Goal: Task Accomplishment & Management: Use online tool/utility

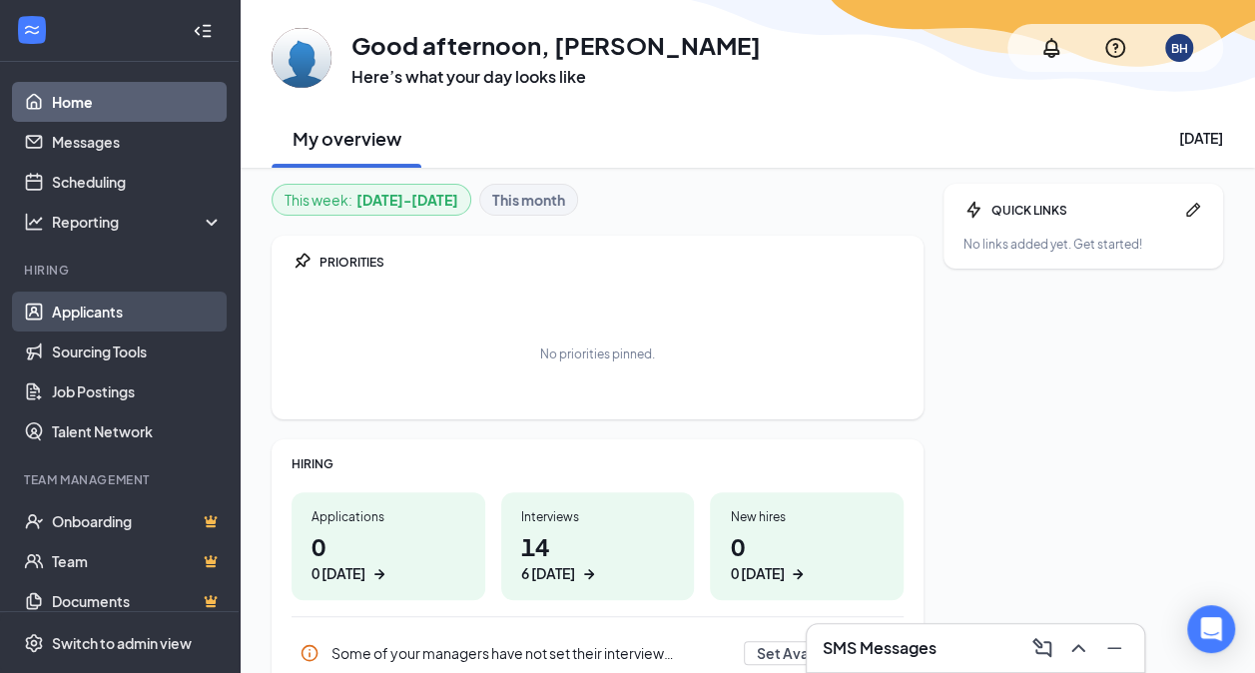
click at [131, 318] on link "Applicants" at bounding box center [137, 312] width 171 height 40
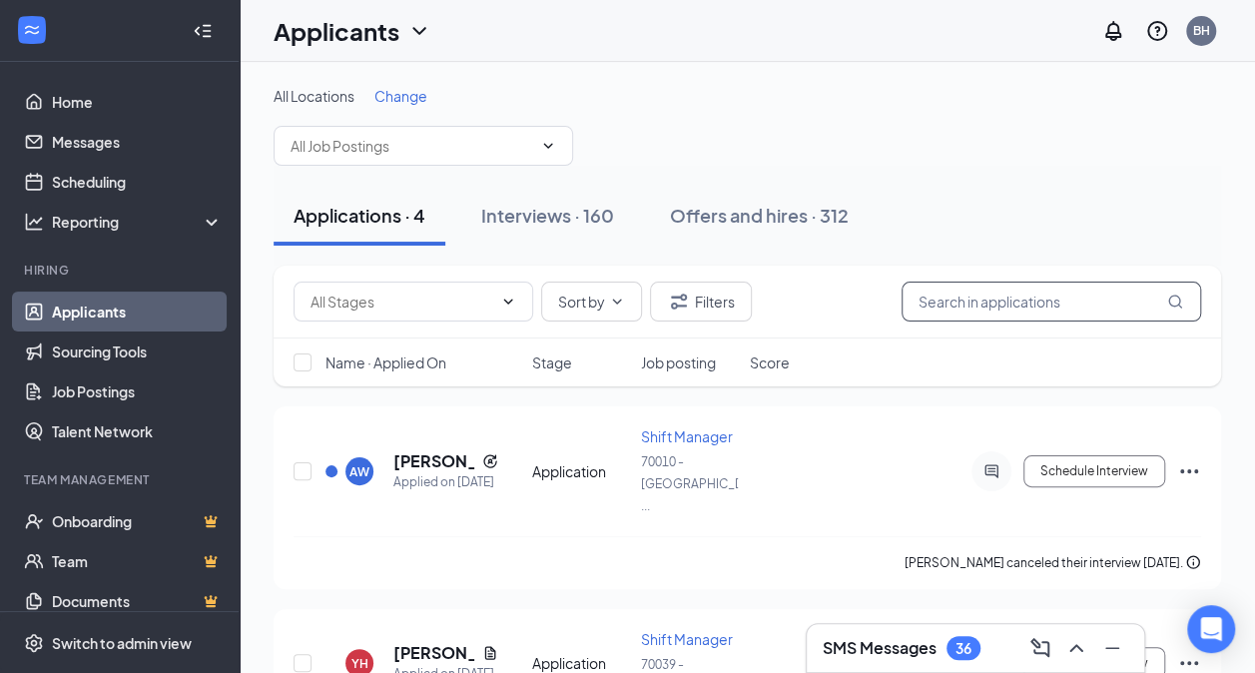
click at [1016, 296] on input "text" at bounding box center [1052, 302] width 300 height 40
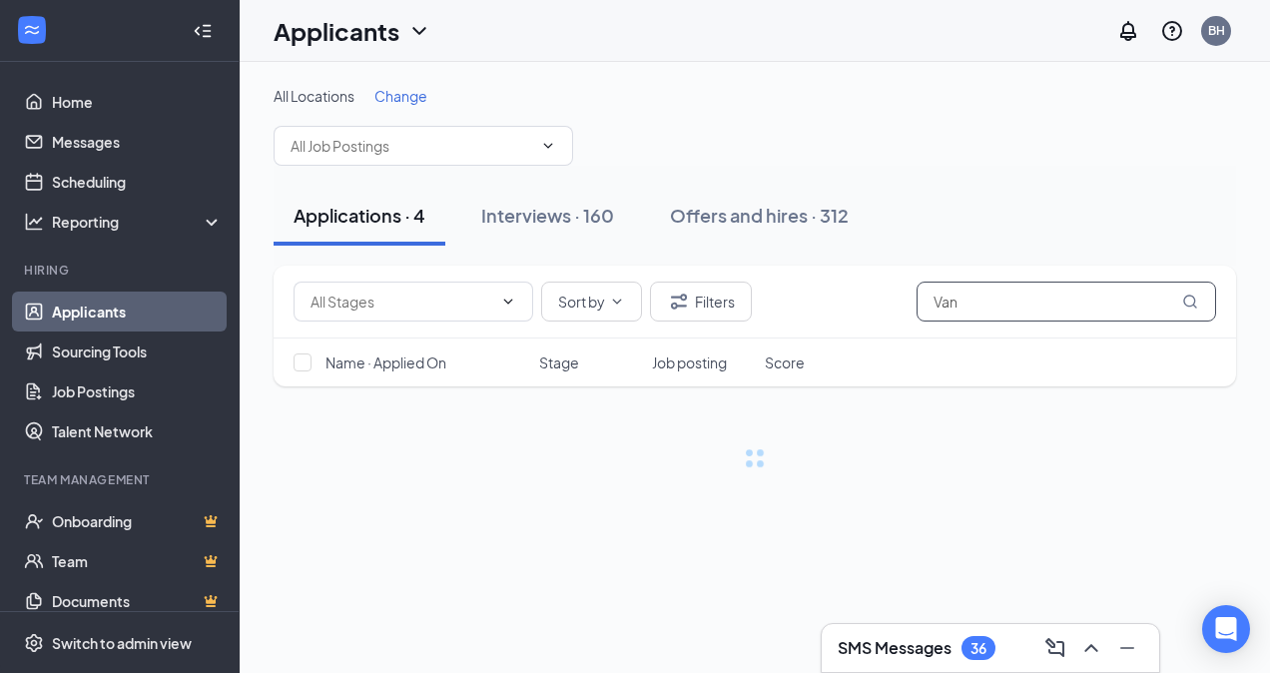
type input "Van"
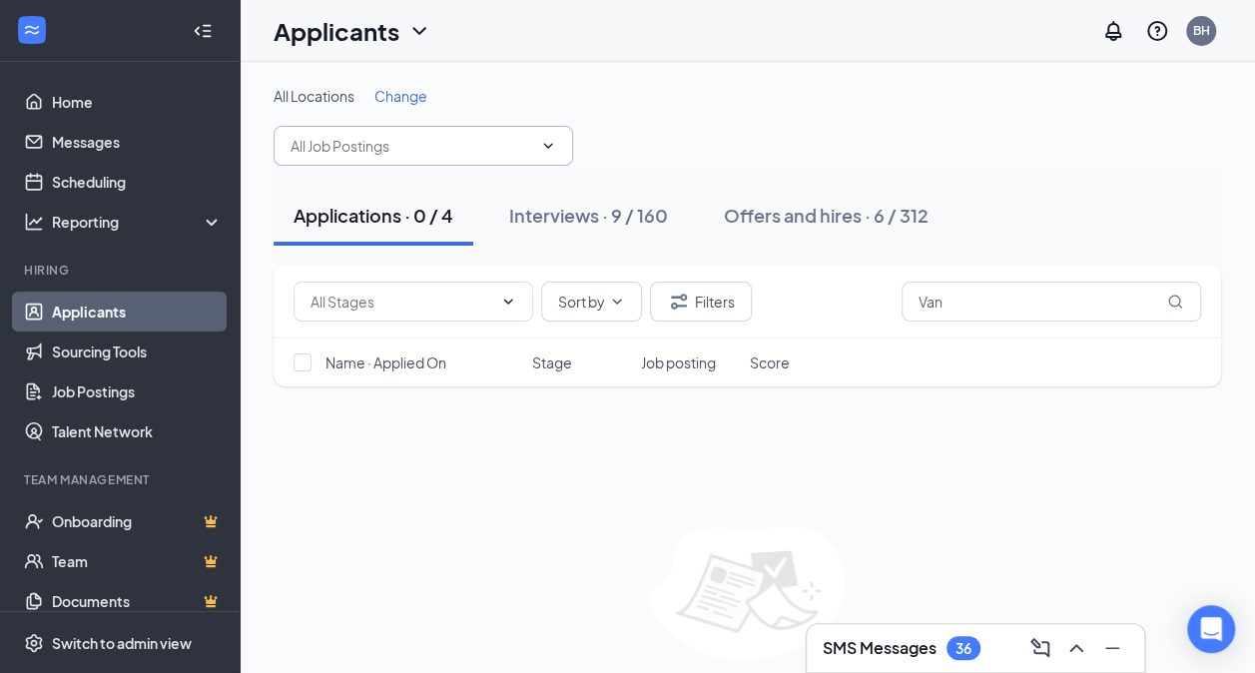
drag, startPoint x: 448, startPoint y: 135, endPoint x: 443, endPoint y: 144, distance: 10.3
click at [443, 144] on input "text" at bounding box center [412, 146] width 242 height 22
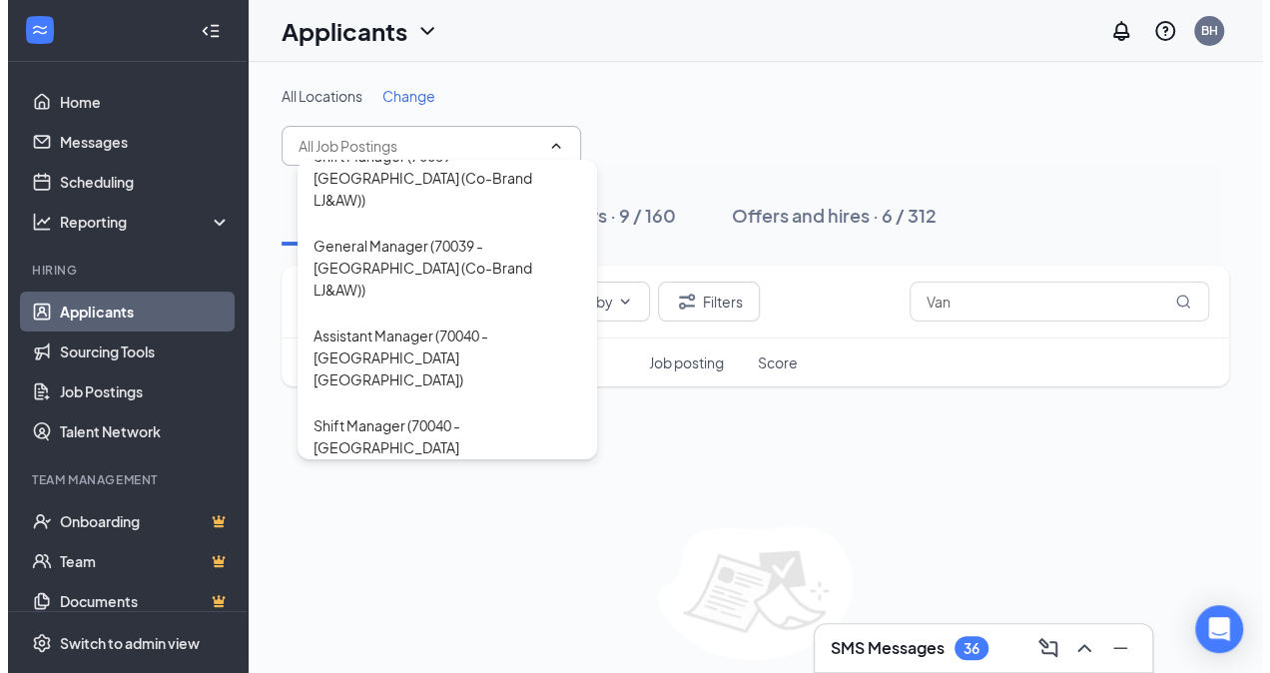
scroll to position [1098, 0]
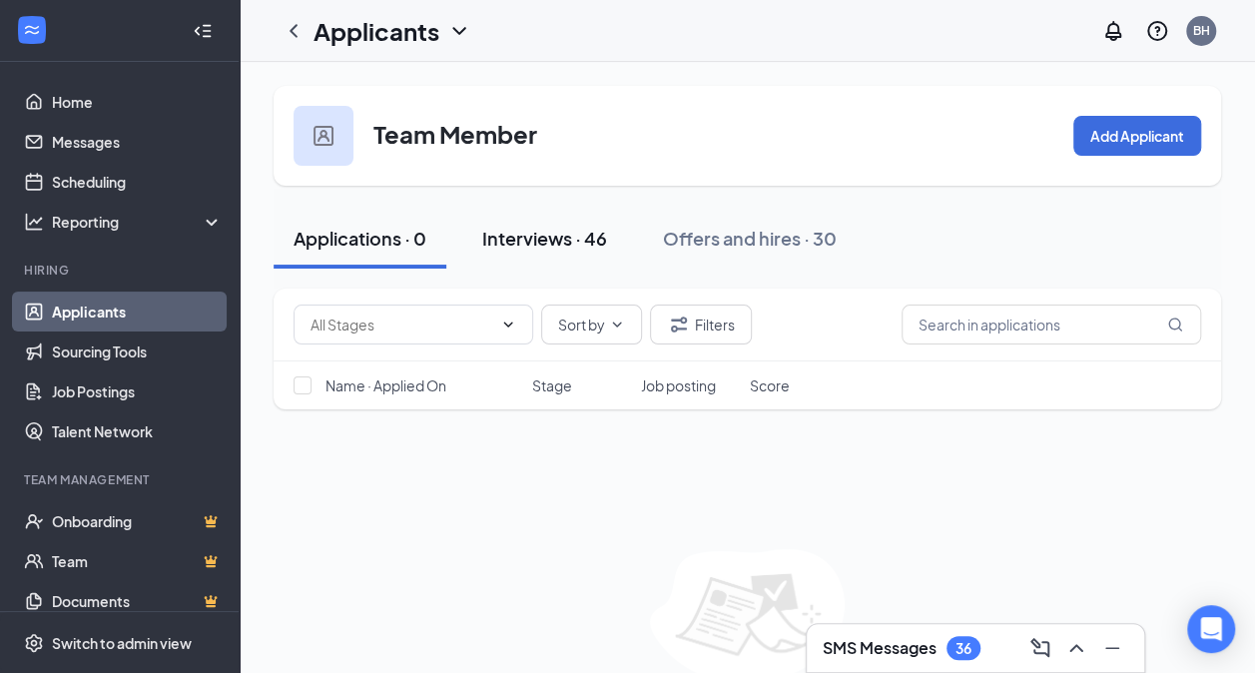
click at [611, 244] on button "Interviews · 46" at bounding box center [544, 239] width 165 height 60
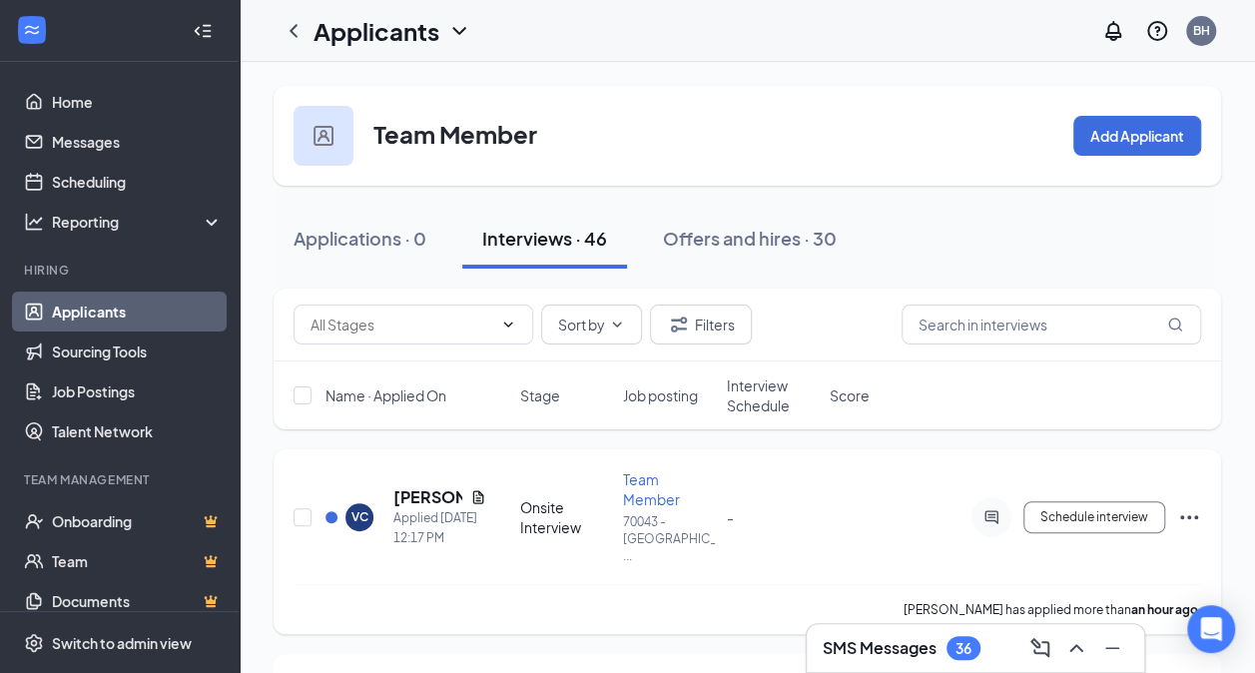
click at [467, 475] on div "VC Vanessa Cantrell Applied Today 12:17 PM Onsite Interview Team Member 70043 -…" at bounding box center [748, 526] width 908 height 115
click at [472, 486] on div "Vanessa Cantrell" at bounding box center [439, 497] width 93 height 22
click at [475, 489] on icon "Document" at bounding box center [478, 497] width 16 height 16
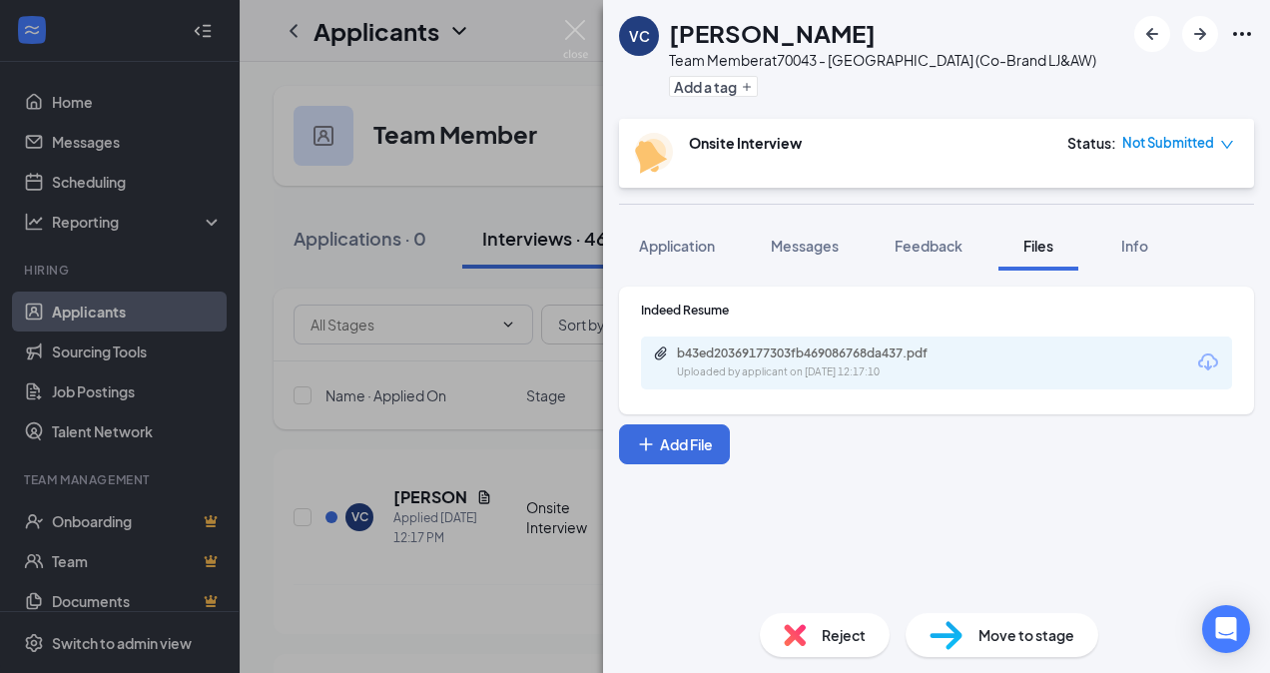
click at [1204, 357] on icon "Download" at bounding box center [1208, 361] width 20 height 17
click at [960, 633] on img at bounding box center [946, 635] width 33 height 29
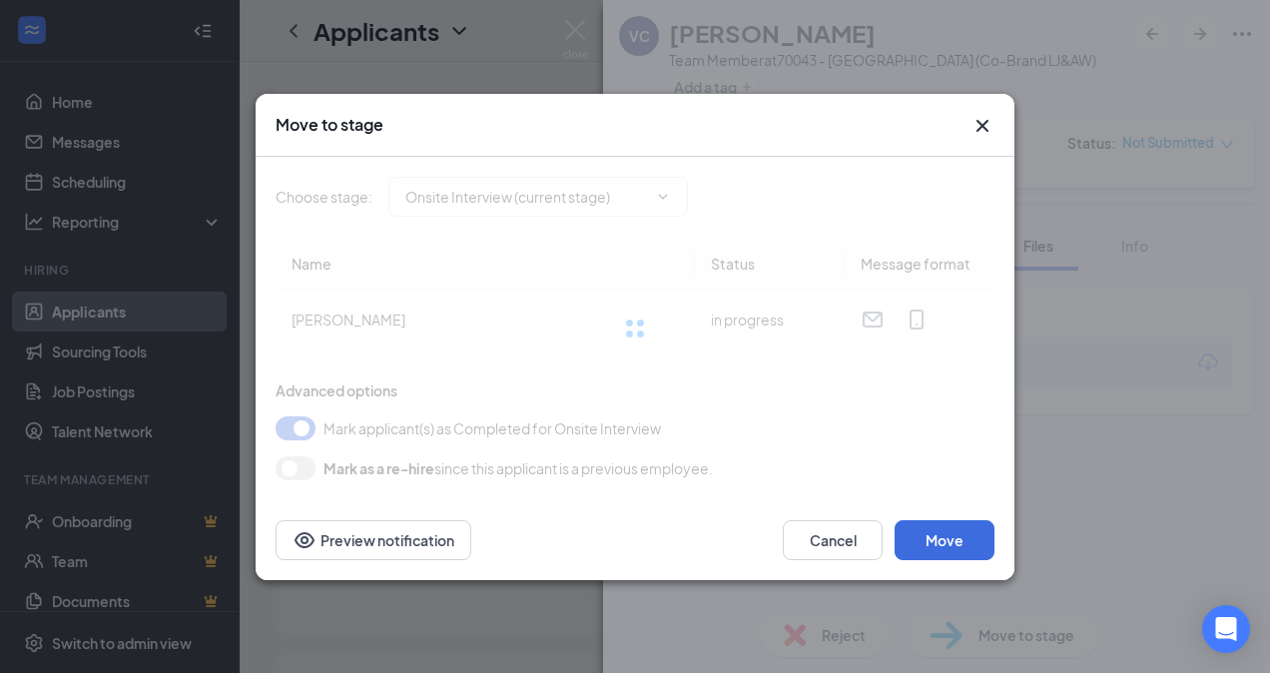
type input "Hiring Complete (final stage)"
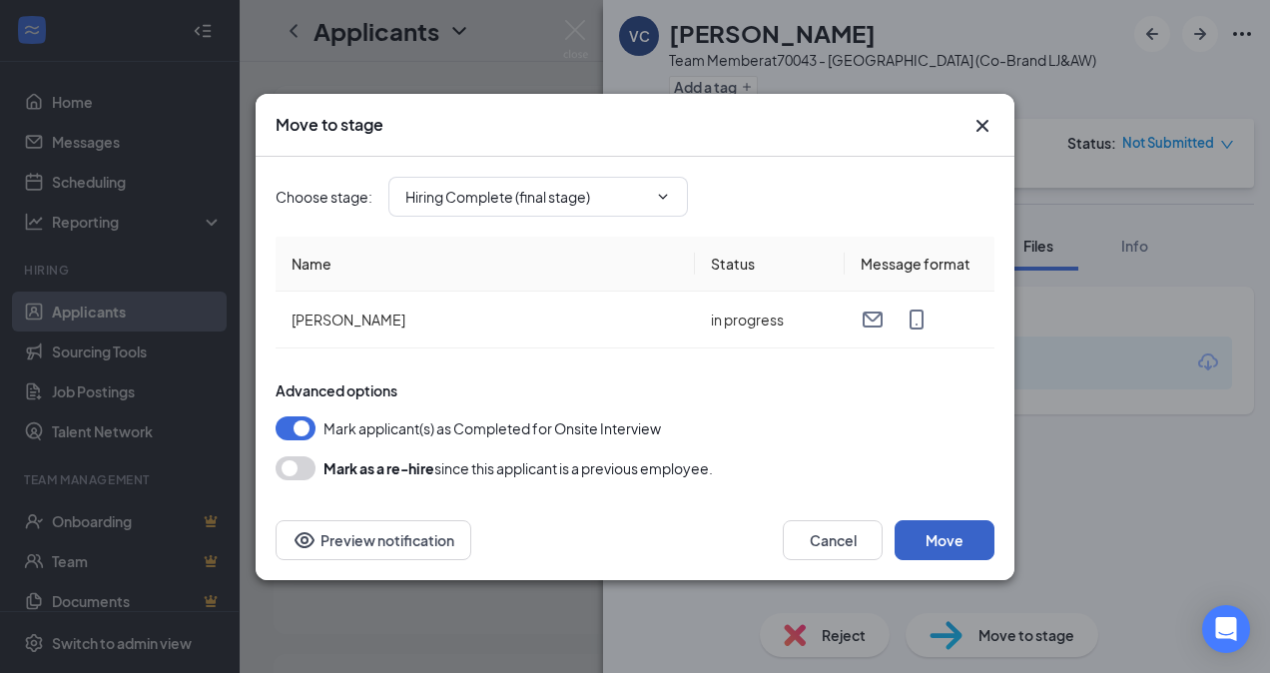
click at [982, 535] on button "Move" at bounding box center [945, 540] width 100 height 40
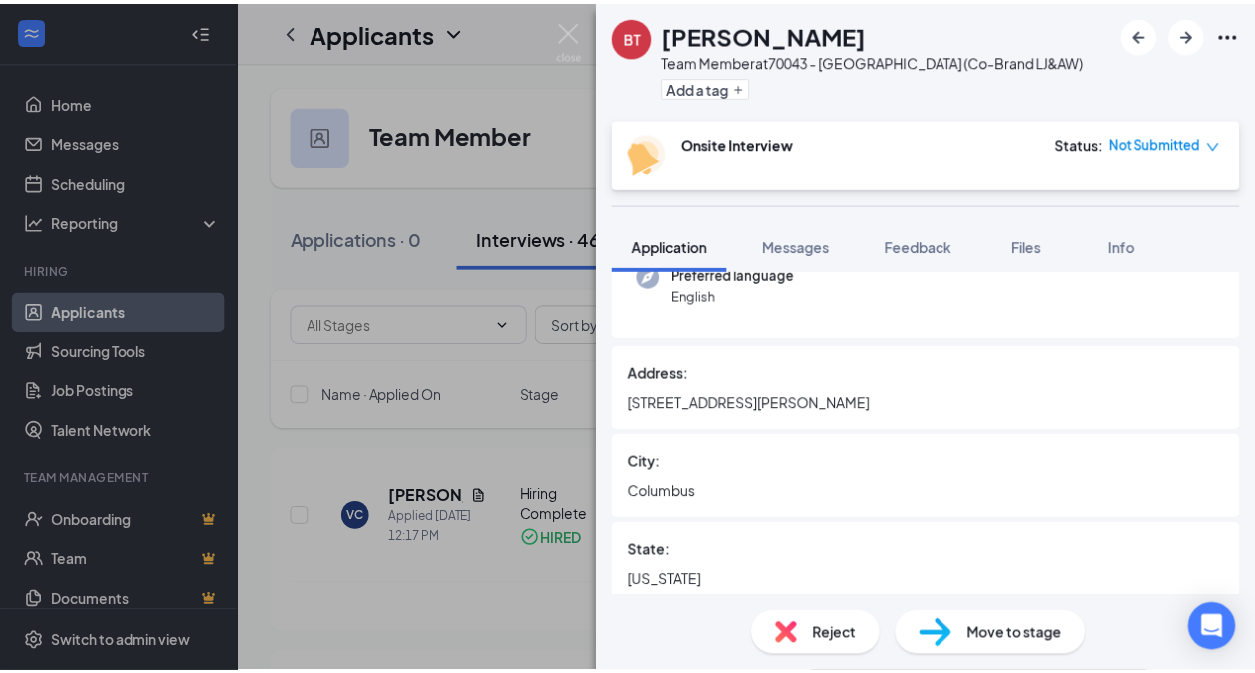
scroll to position [100, 0]
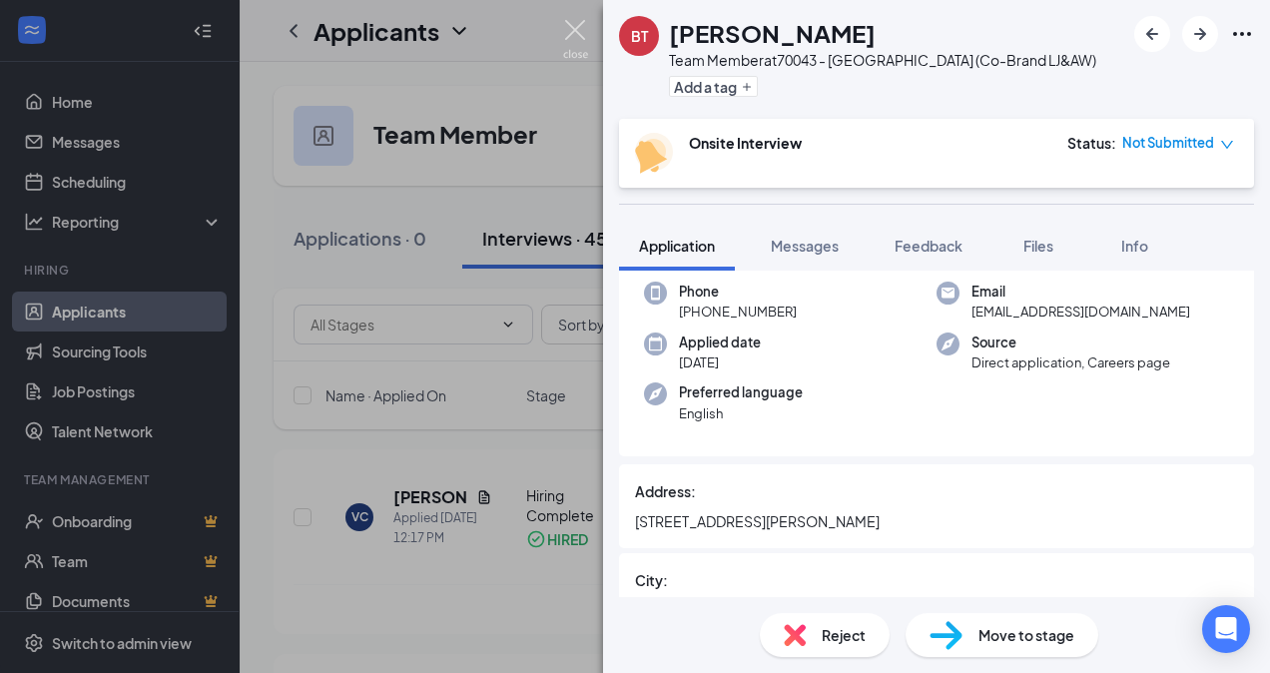
click at [567, 29] on img at bounding box center [575, 39] width 25 height 39
